Goal: Find specific page/section: Find specific page/section

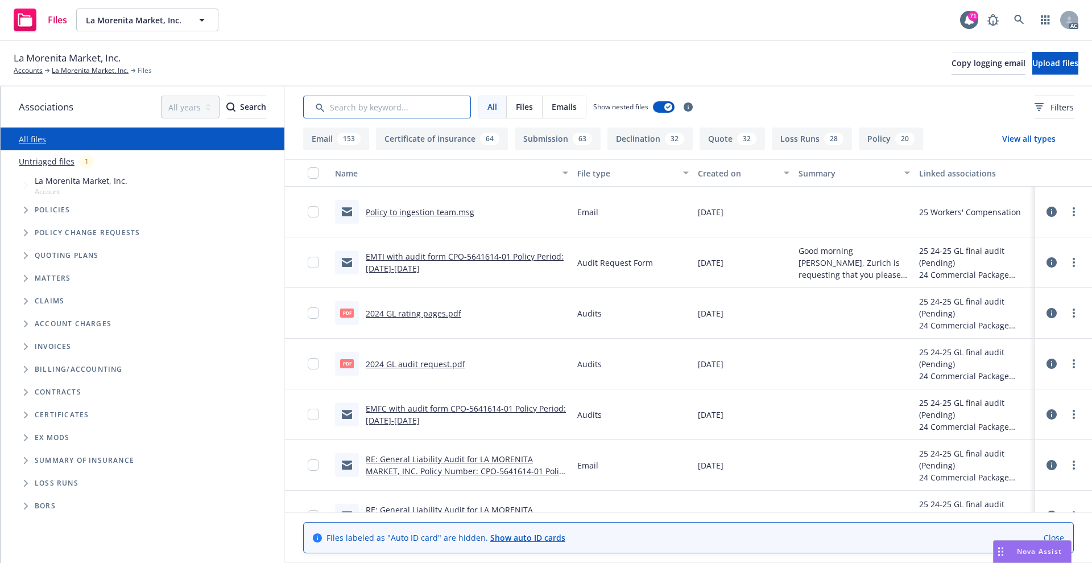
click at [429, 109] on input "Search by keyword..." at bounding box center [387, 107] width 168 height 23
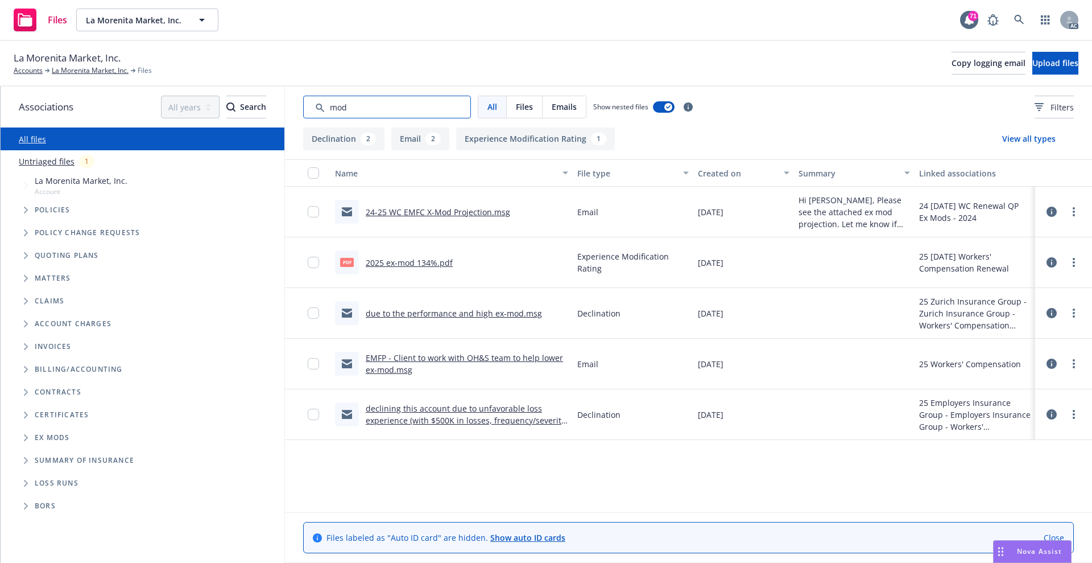
type input "mod"
